Goal: Information Seeking & Learning: Learn about a topic

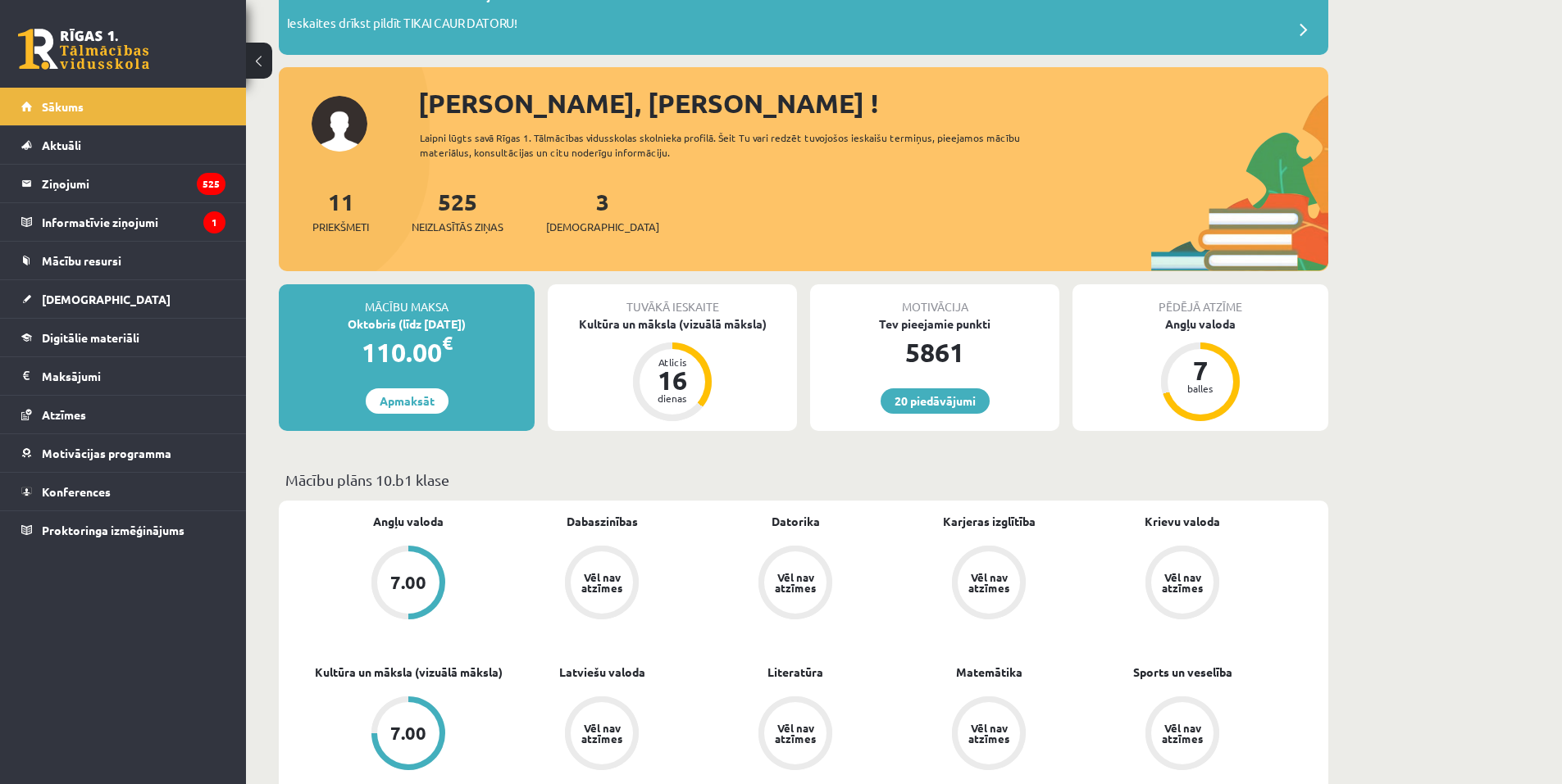
scroll to position [246, 0]
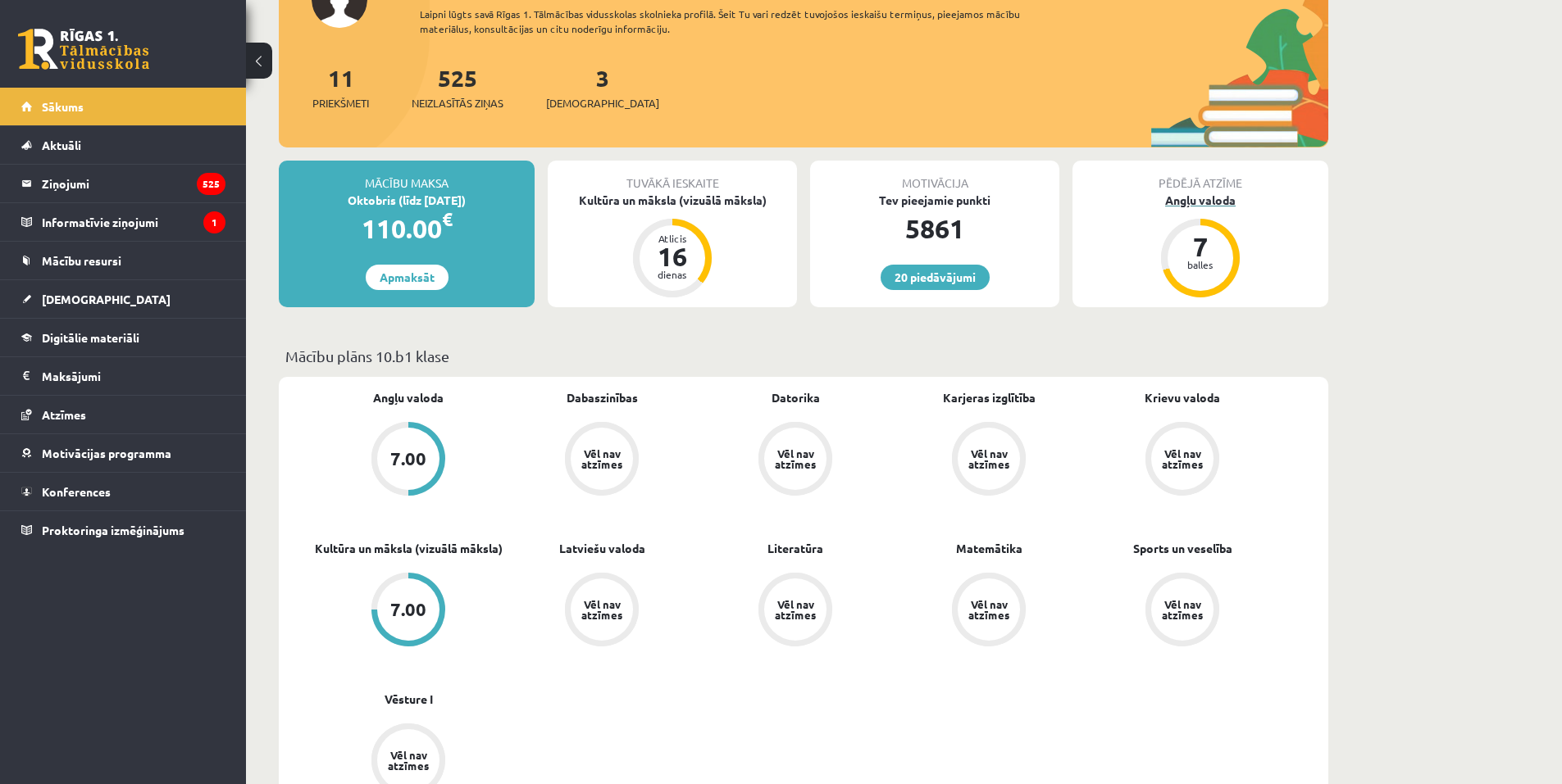
click at [1200, 260] on div "balles" at bounding box center [1201, 265] width 49 height 10
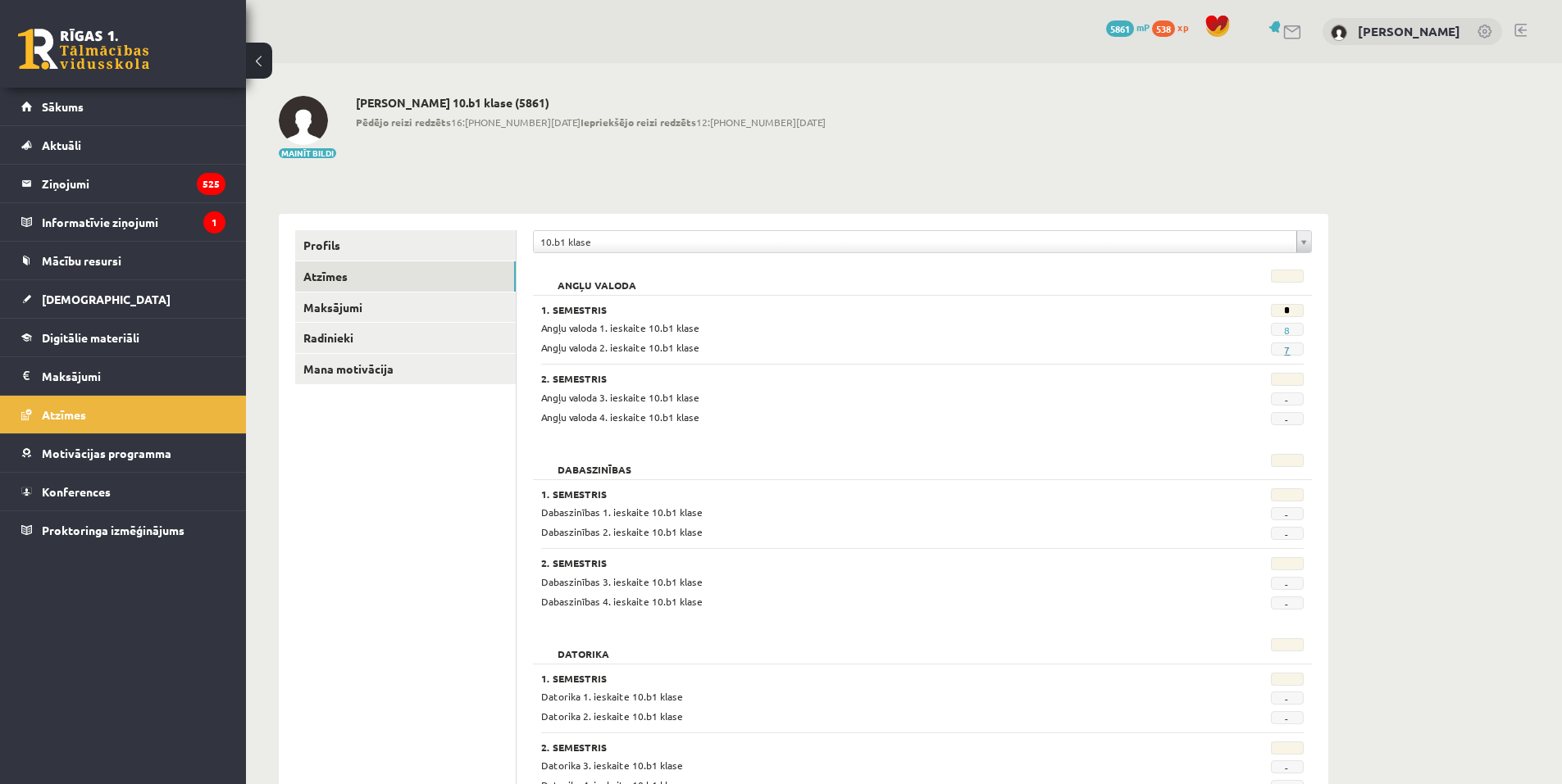
click at [1286, 352] on link "7" at bounding box center [1287, 349] width 6 height 13
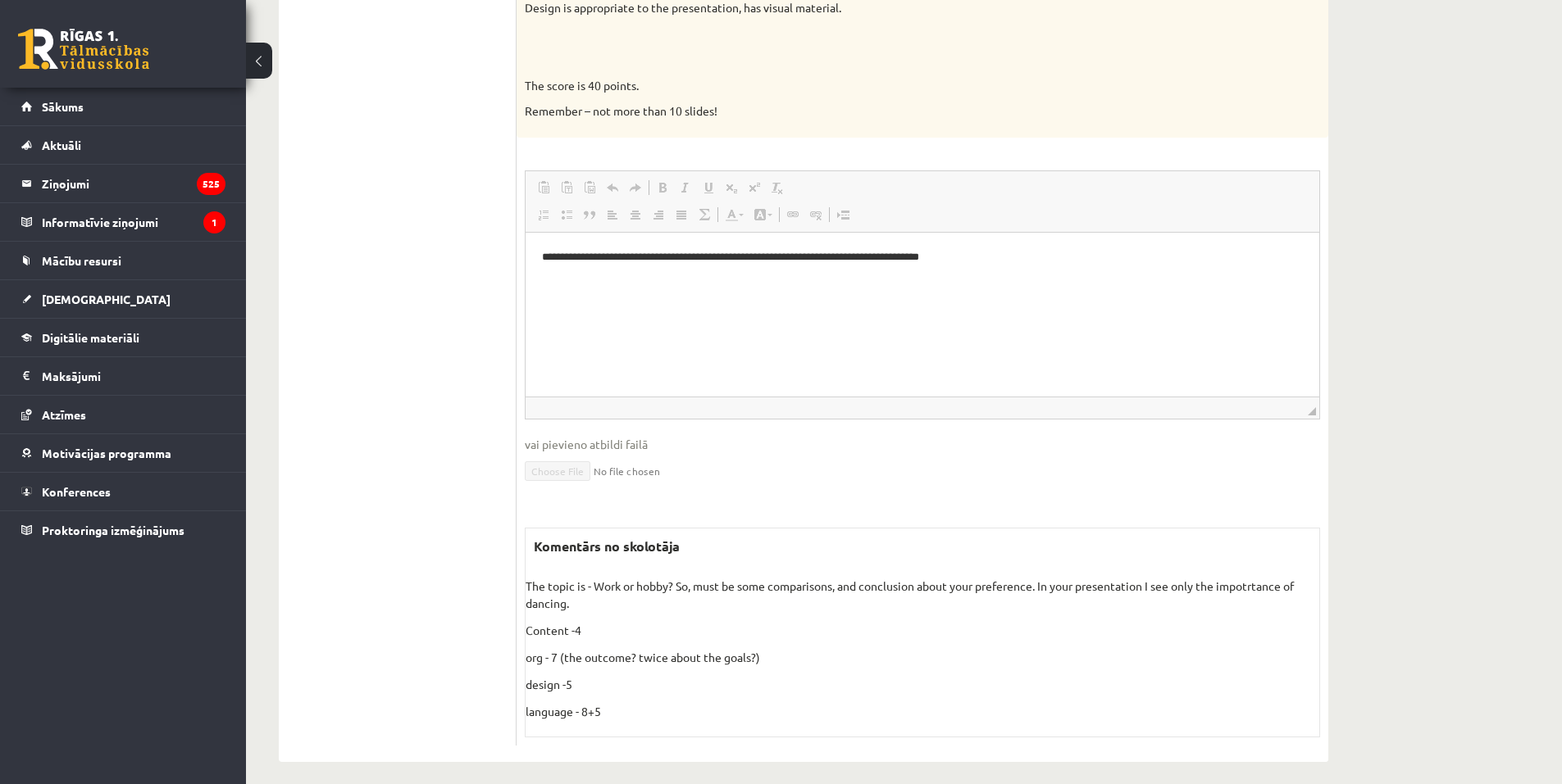
scroll to position [1303, 0]
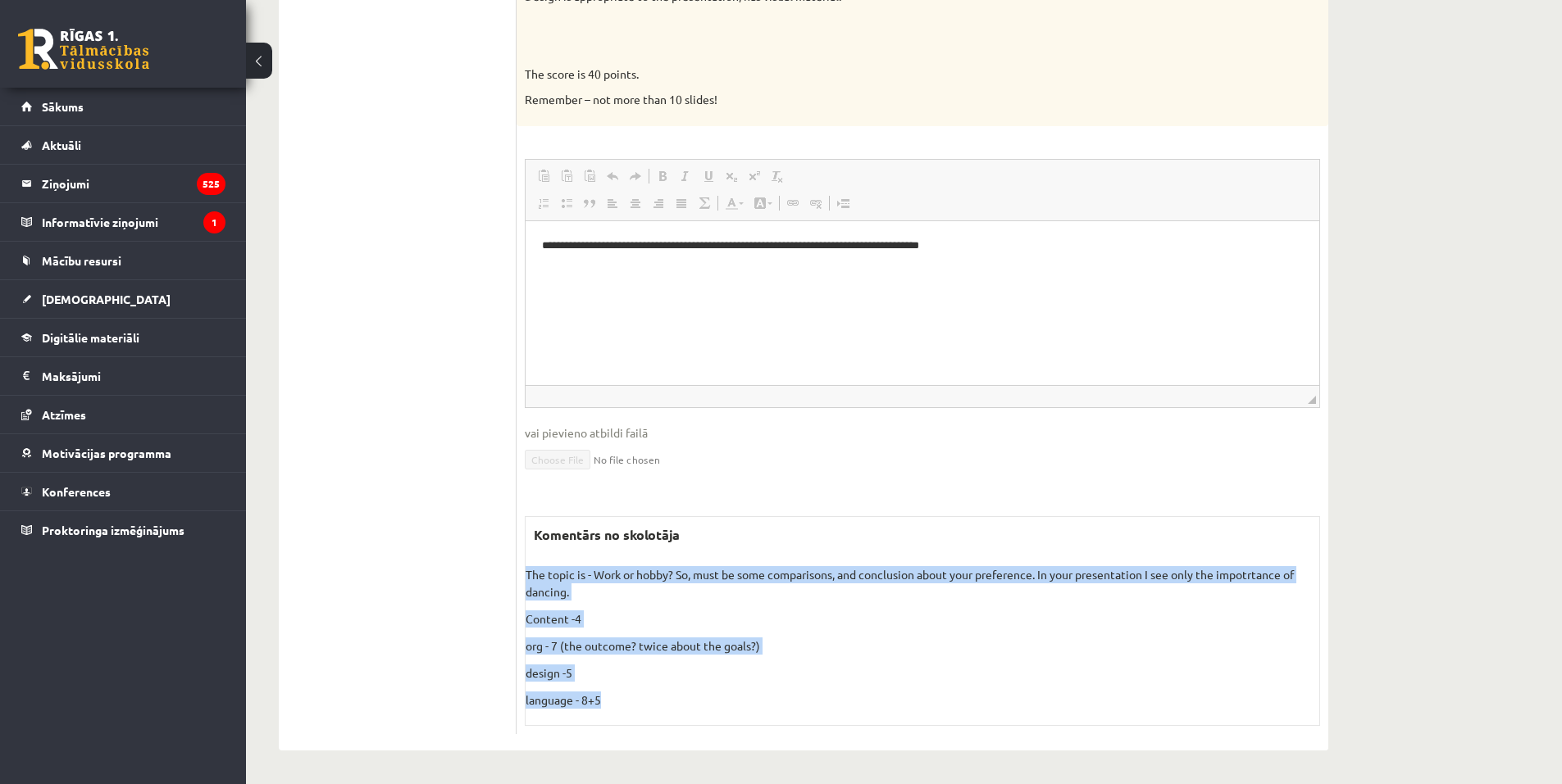
drag, startPoint x: 529, startPoint y: 569, endPoint x: 671, endPoint y: 735, distance: 218.4
copy div "The topic is - Work or hobby? So, must be some comparisons, and conclusion abou…"
